Goal: Task Accomplishment & Management: Manage account settings

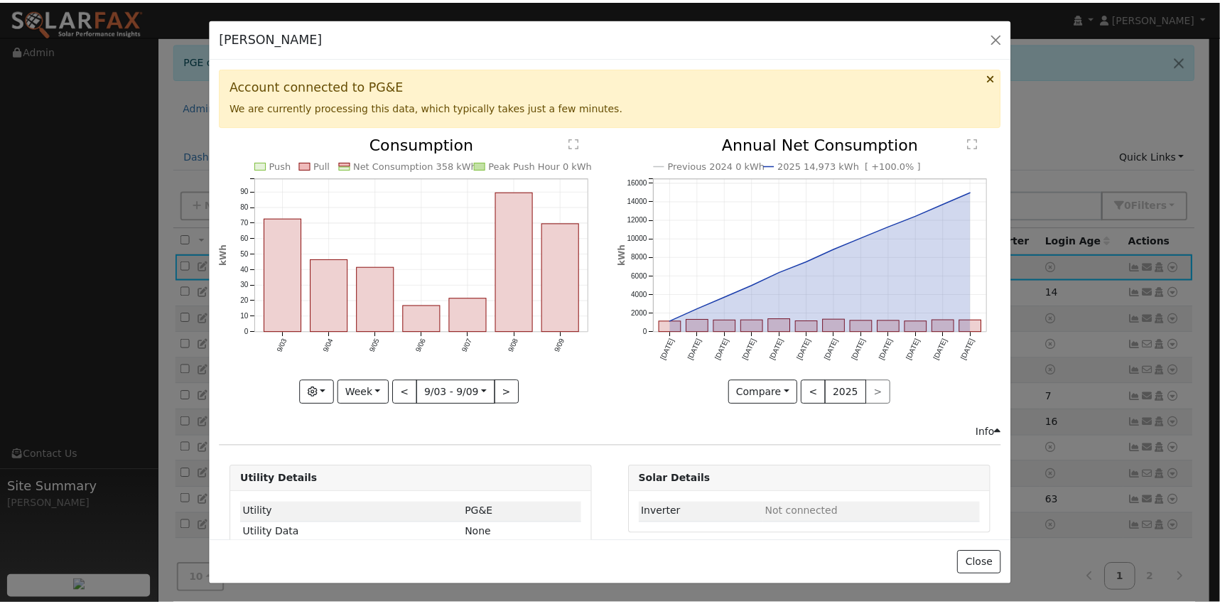
scroll to position [28, 0]
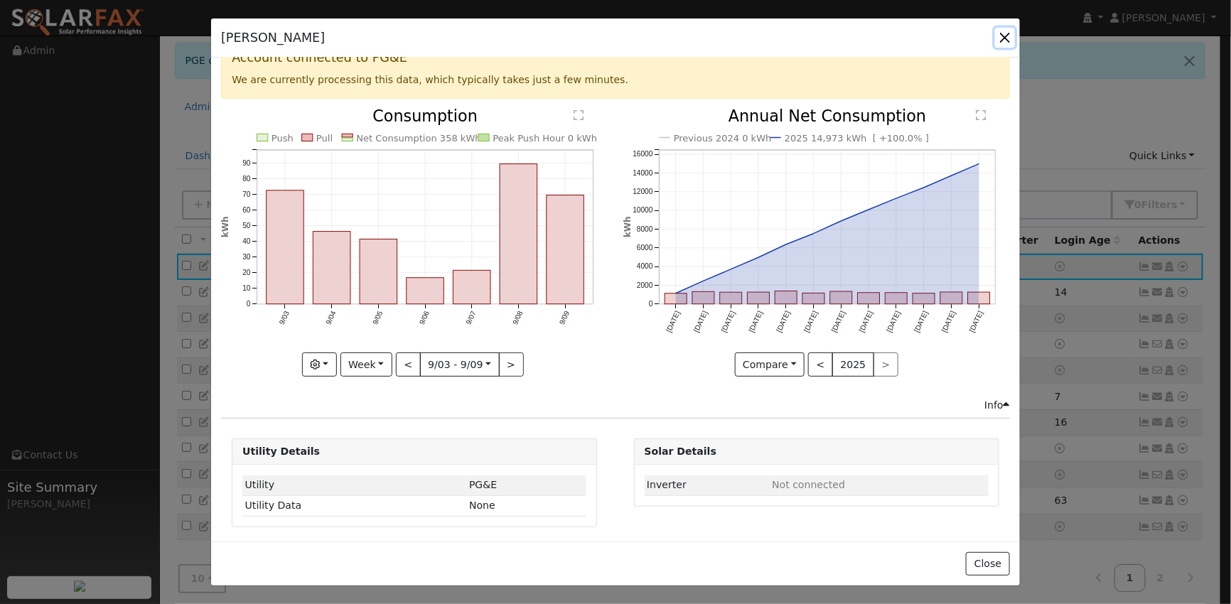
click at [1004, 32] on button "button" at bounding box center [1005, 38] width 20 height 20
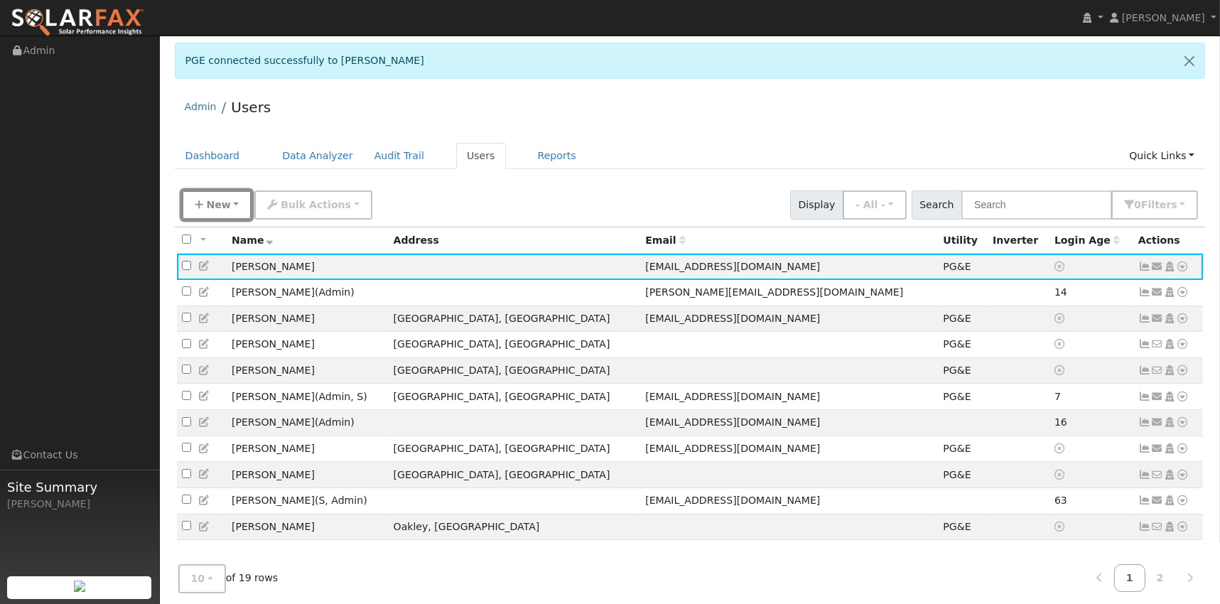
click at [229, 200] on button "New" at bounding box center [217, 204] width 70 height 29
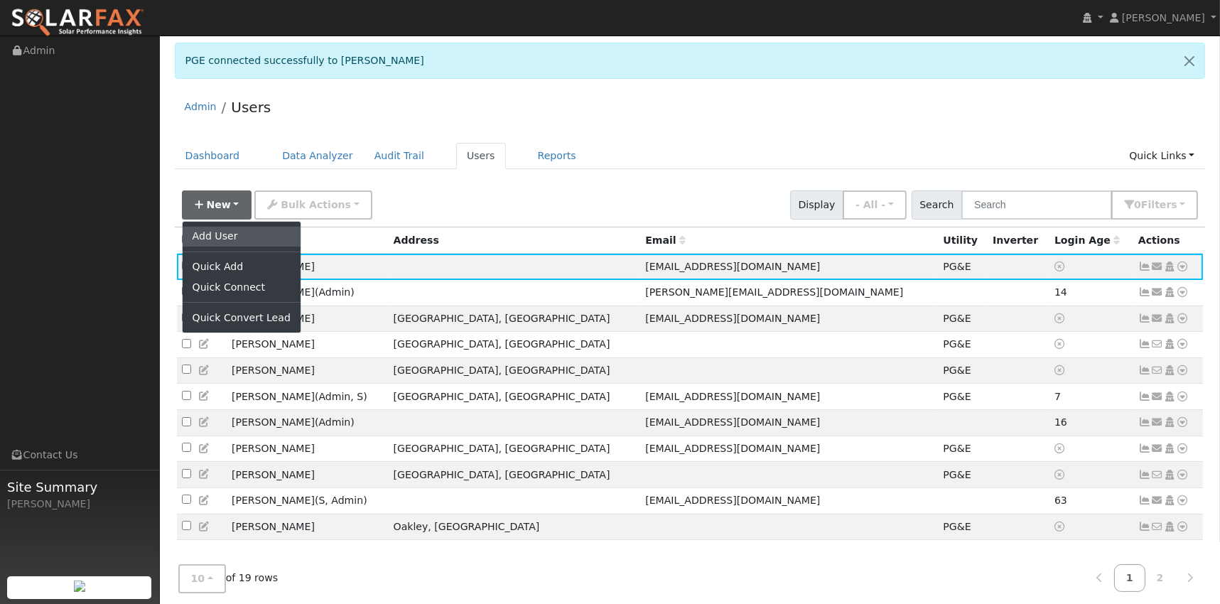
click at [230, 239] on link "Add User" at bounding box center [242, 237] width 118 height 20
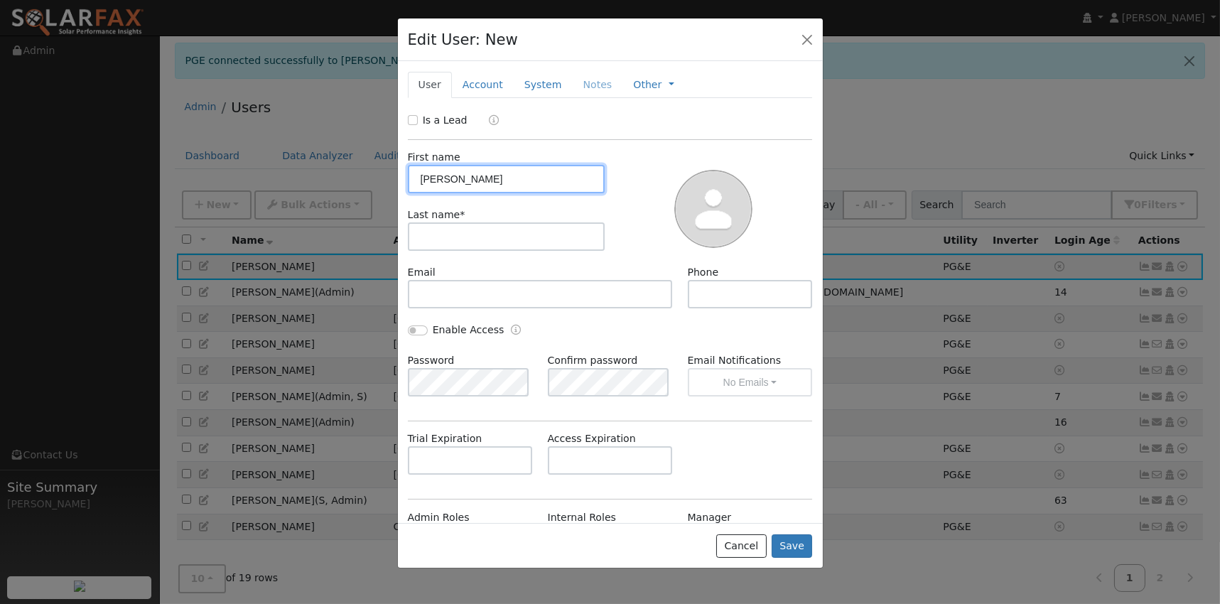
drag, startPoint x: 487, startPoint y: 185, endPoint x: 450, endPoint y: 173, distance: 39.3
click at [450, 173] on input "[PERSON_NAME]" at bounding box center [507, 179] width 198 height 28
type input "[PERSON_NAME]"
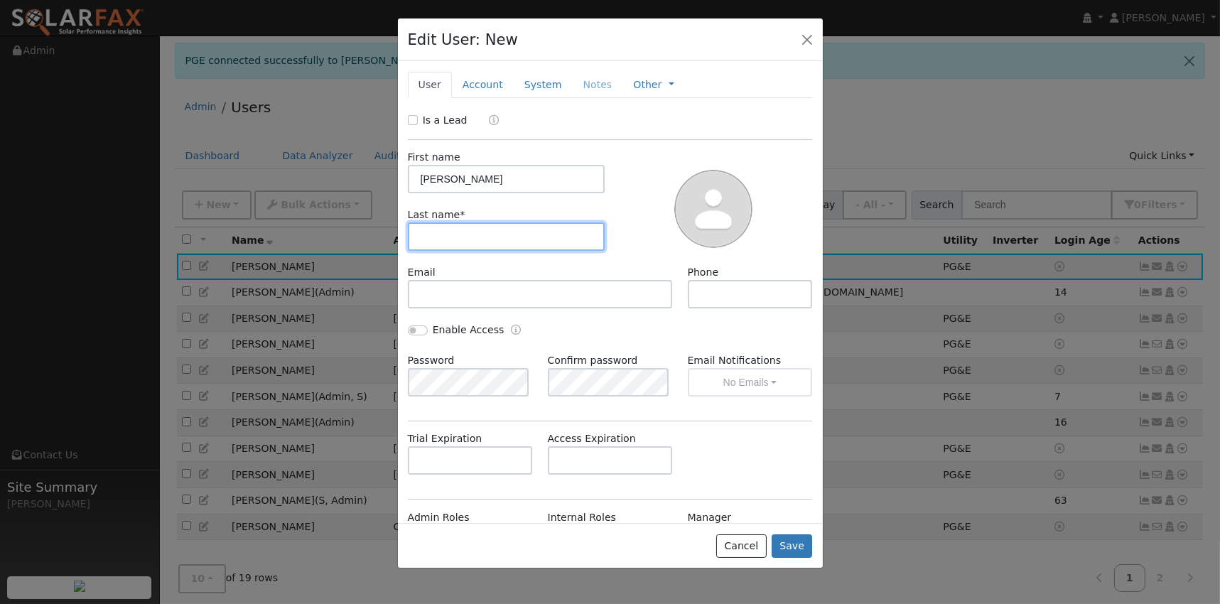
click at [435, 234] on input "text" at bounding box center [507, 236] width 198 height 28
type input "[PERSON_NAME]"
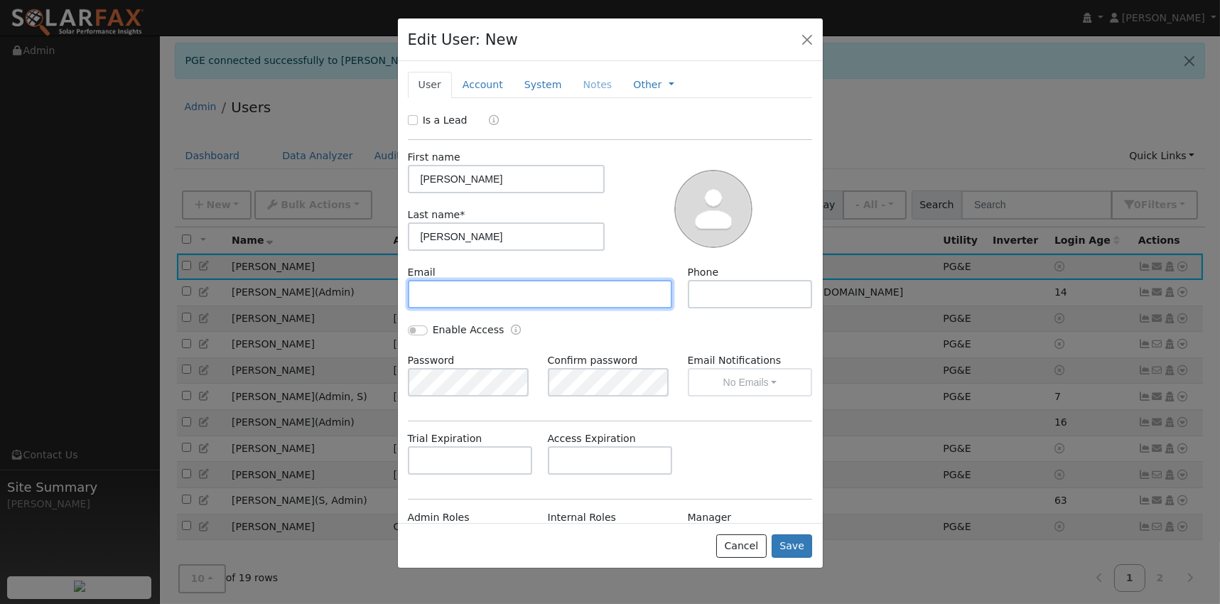
click at [463, 305] on input "text" at bounding box center [540, 294] width 265 height 28
paste input "[EMAIL_ADDRESS][DOMAIN_NAME]"
type input "[EMAIL_ADDRESS][DOMAIN_NAME]"
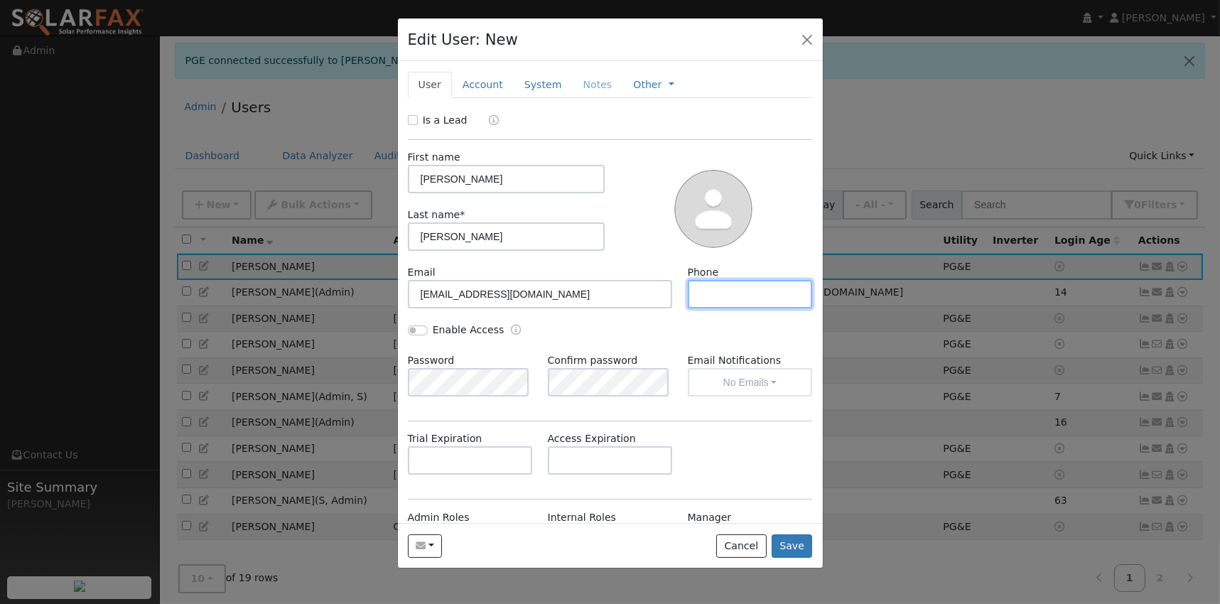
click at [723, 294] on input "text" at bounding box center [750, 294] width 125 height 28
paste input "7146514838"
type input "7146514838"
click at [801, 537] on button "Save" at bounding box center [792, 546] width 41 height 24
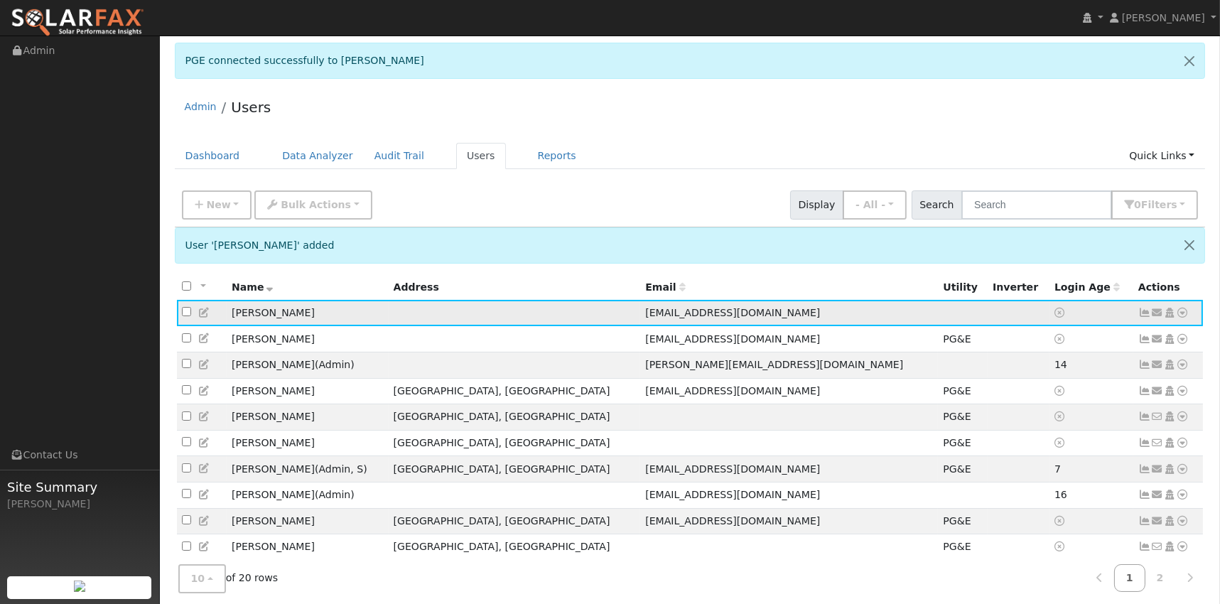
click at [1185, 316] on icon at bounding box center [1183, 313] width 13 height 10
click at [0, 0] on link "Utility" at bounding box center [0, 0] width 0 height 0
click at [1184, 313] on icon at bounding box center [1183, 313] width 13 height 10
click at [1031, 423] on link "Utility" at bounding box center [1035, 421] width 99 height 20
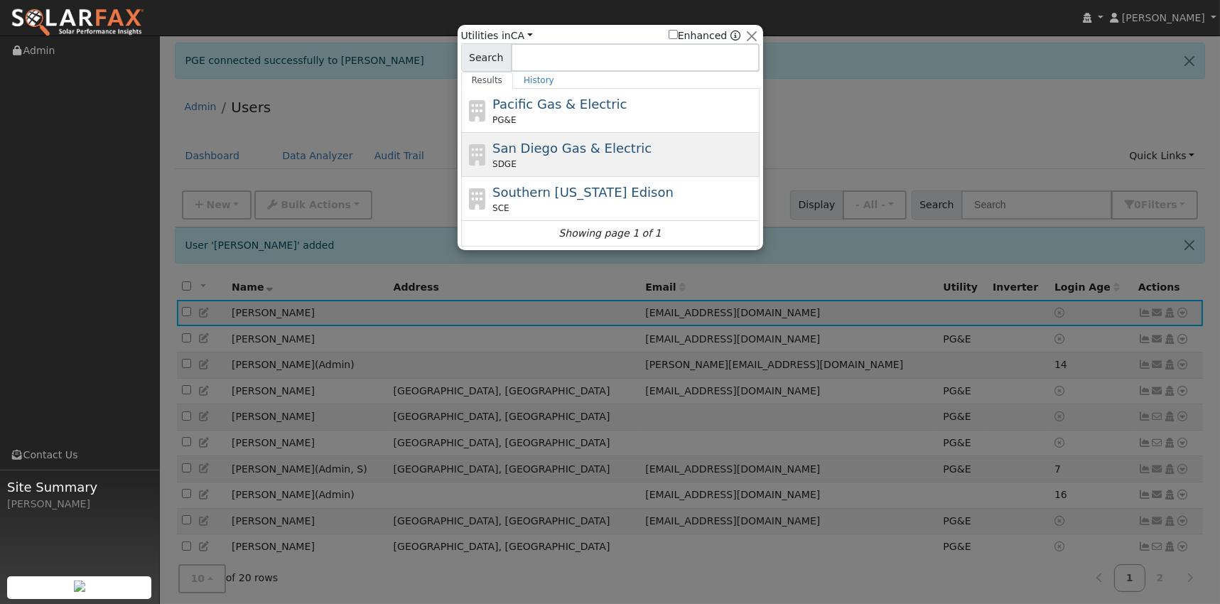
scroll to position [0, 0]
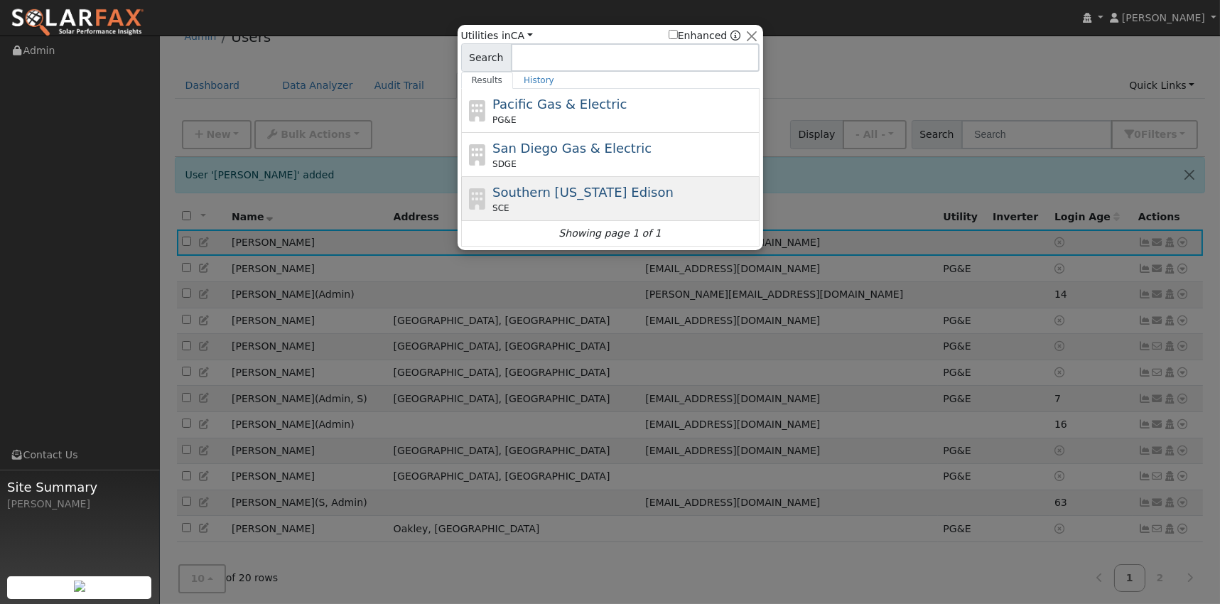
click at [594, 190] on span "Southern [US_STATE] Edison" at bounding box center [582, 192] width 181 height 15
